Goal: Check status: Check status

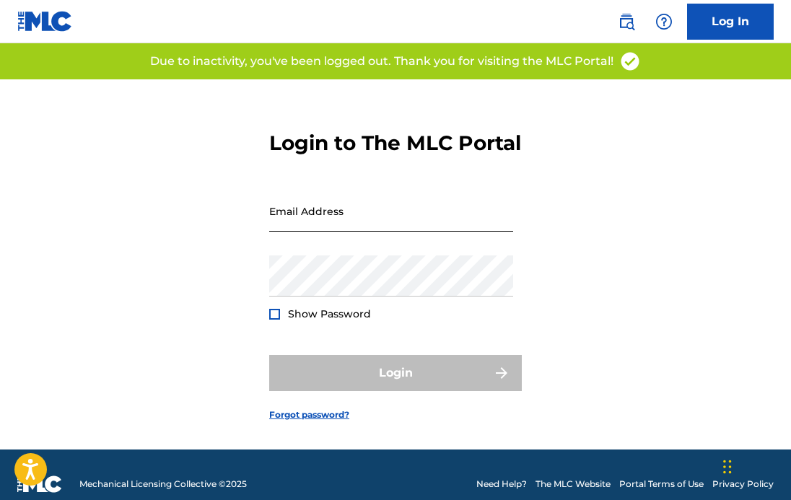
click at [338, 222] on input "Email Address" at bounding box center [391, 211] width 244 height 41
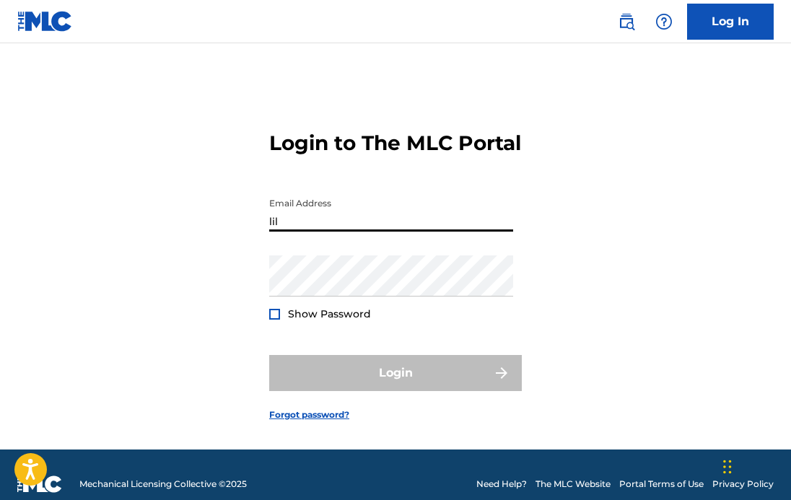
type input "[EMAIL_ADDRESS][DOMAIN_NAME]"
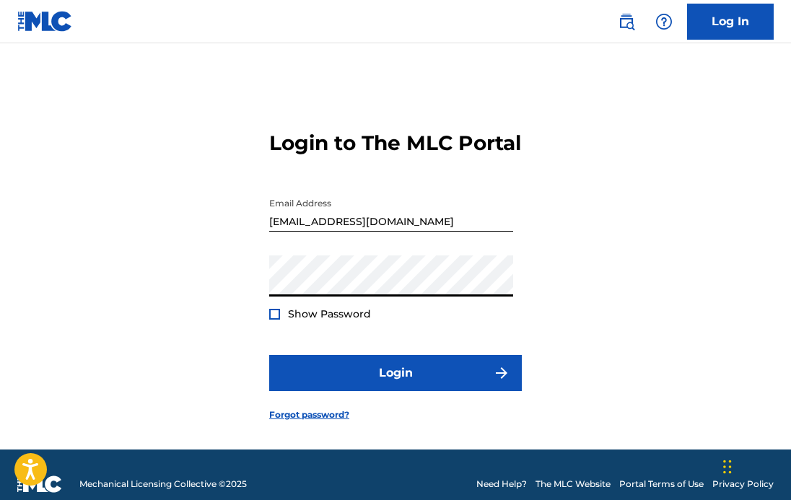
click at [269, 355] on button "Login" at bounding box center [395, 373] width 253 height 36
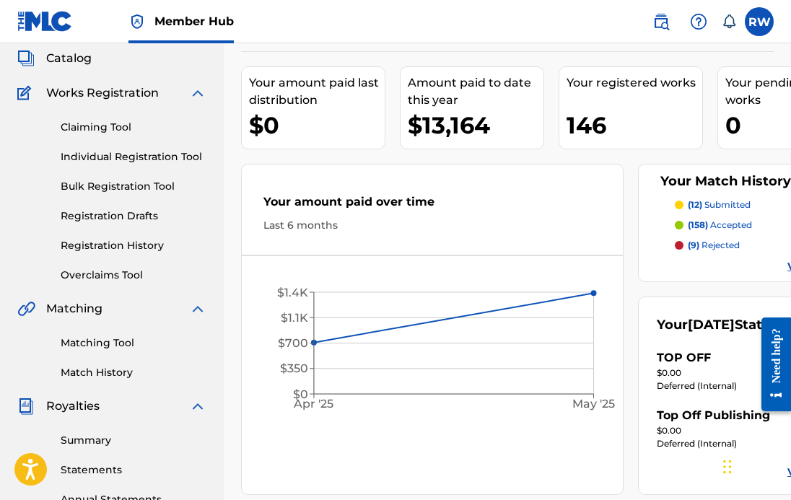
scroll to position [120, 0]
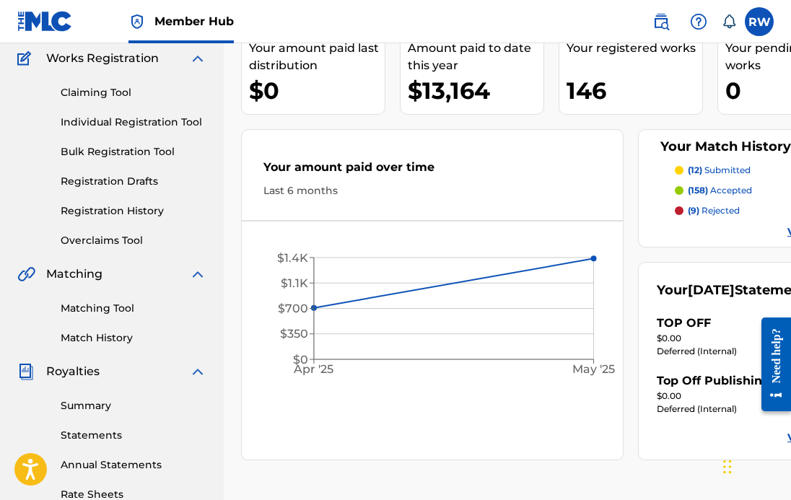
click at [82, 396] on div "Summary Statements Annual Statements Rate Sheets" at bounding box center [111, 441] width 189 height 122
click at [80, 411] on link "Summary" at bounding box center [134, 405] width 146 height 15
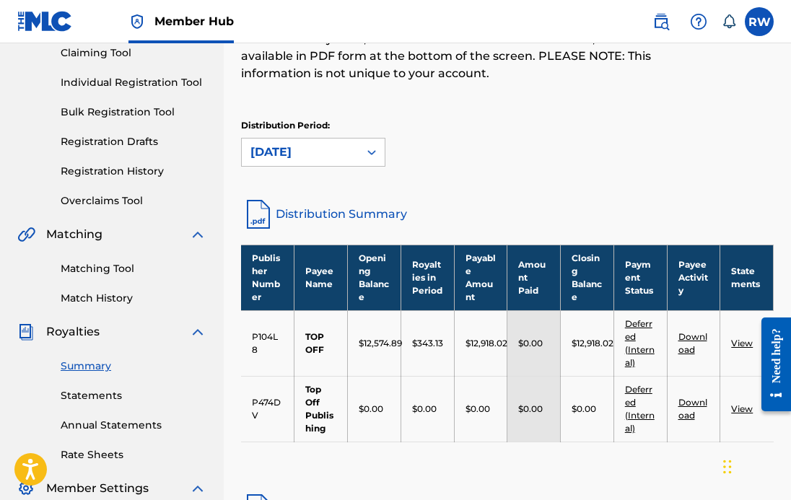
scroll to position [160, 0]
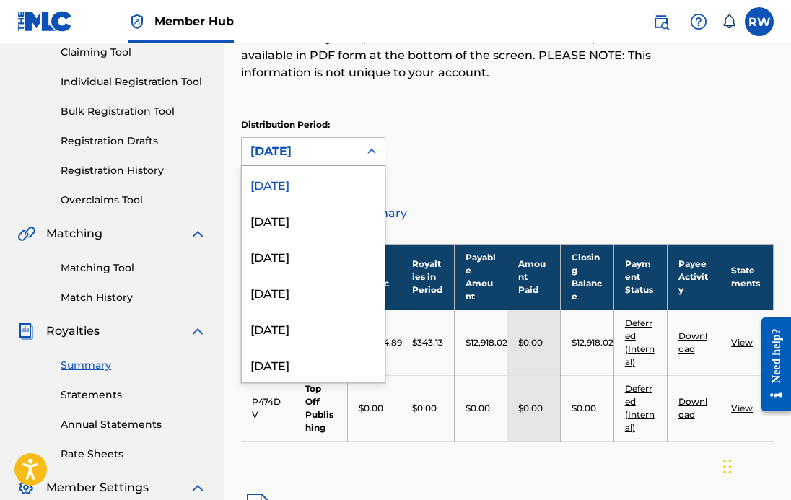
click at [292, 152] on div "[DATE]" at bounding box center [300, 151] width 100 height 17
click at [288, 258] on div "[DATE]" at bounding box center [313, 256] width 143 height 36
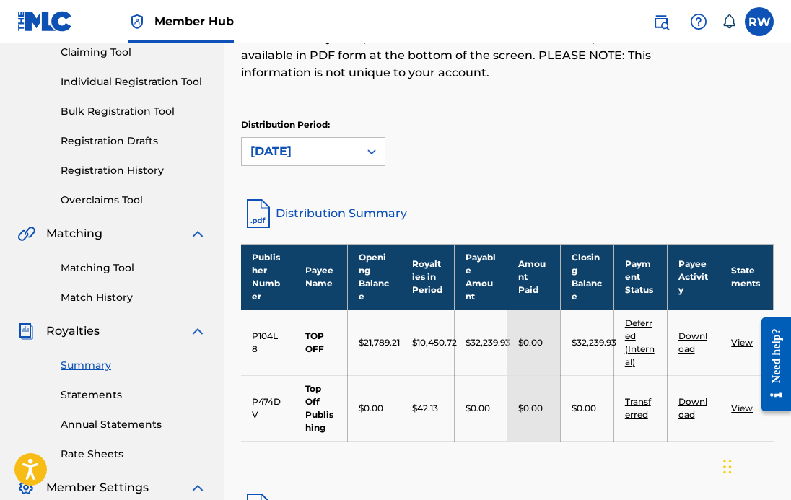
scroll to position [0, 0]
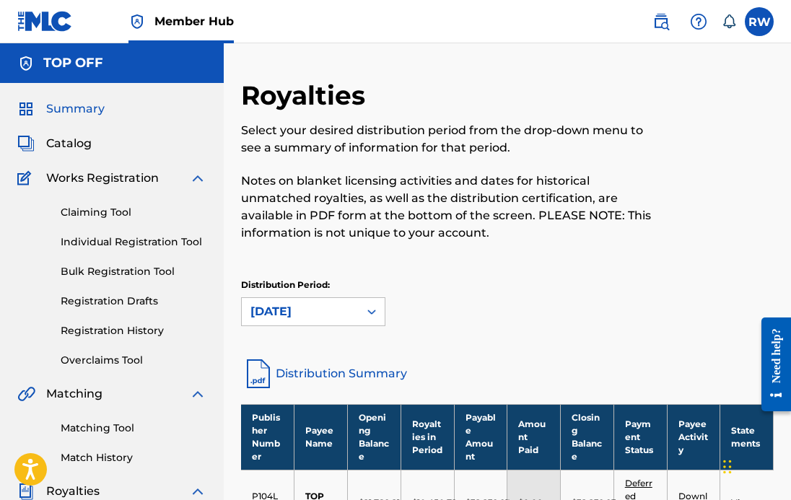
click at [79, 103] on span "Summary" at bounding box center [75, 108] width 58 height 17
